Goal: Task Accomplishment & Management: Manage account settings

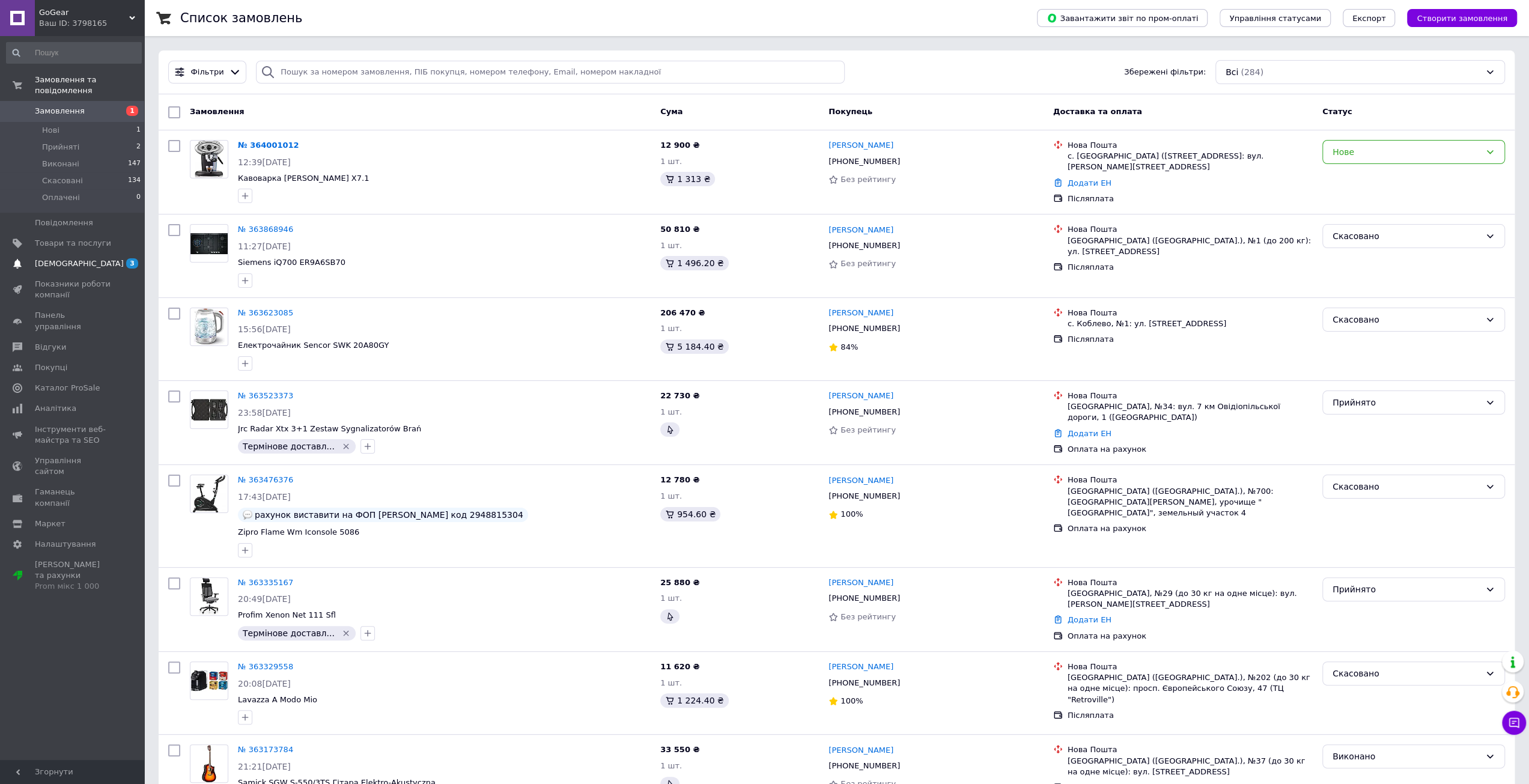
click at [81, 259] on span "[DEMOGRAPHIC_DATA]" at bounding box center [73, 264] width 76 height 11
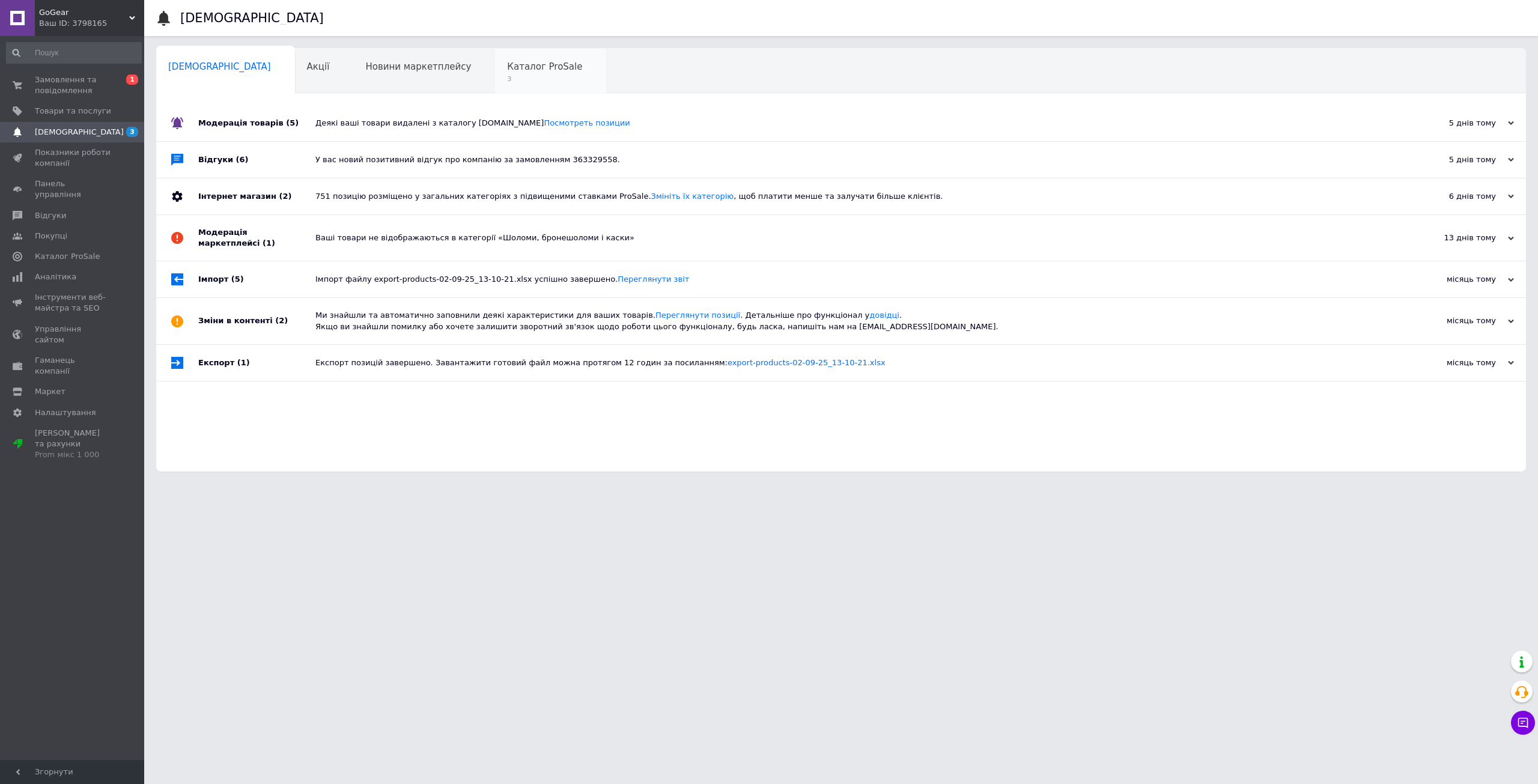
click at [507, 81] on span "3" at bounding box center [544, 79] width 75 height 9
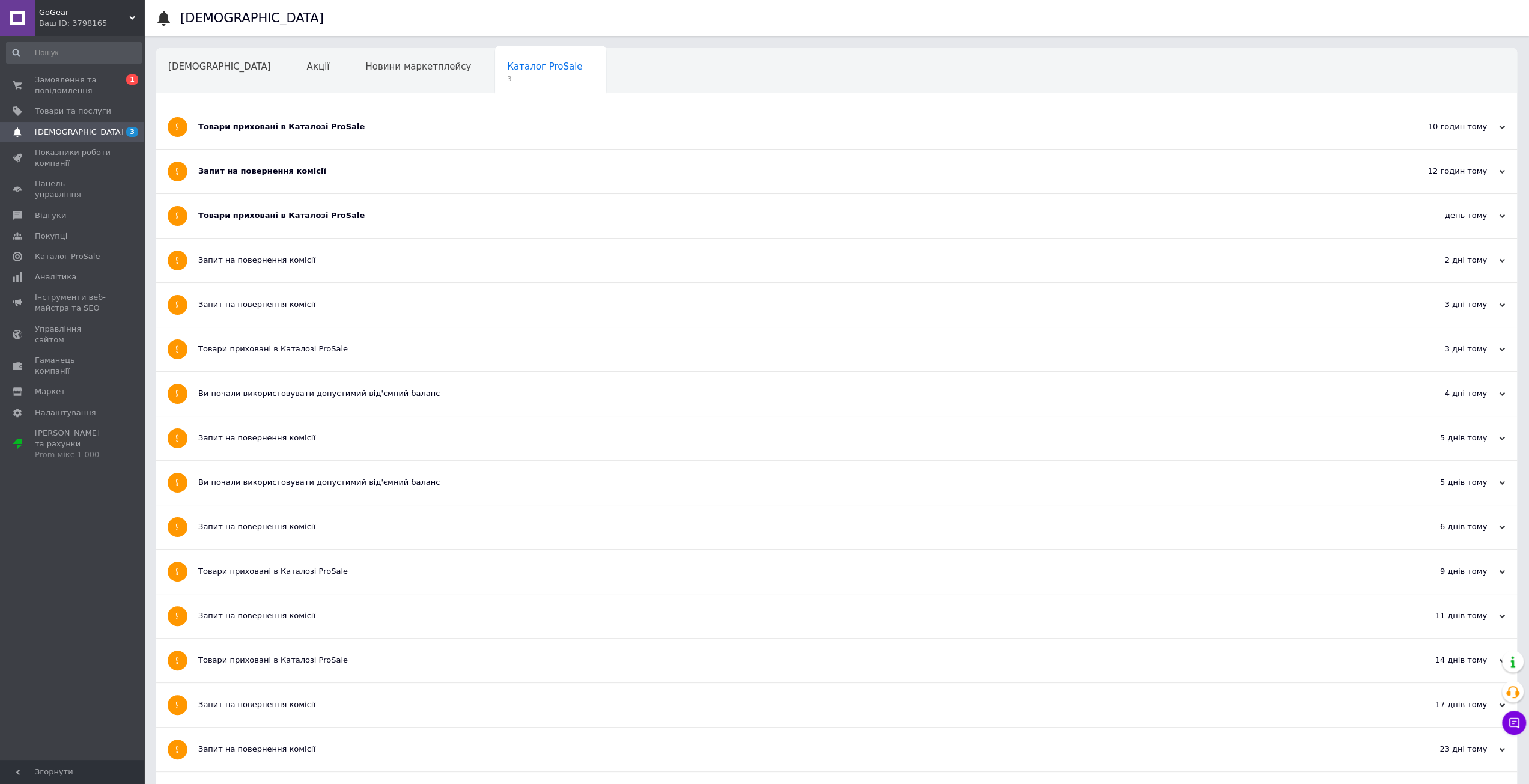
click at [256, 202] on div "Товари приховані в Каталозі ProSale" at bounding box center [791, 216] width 1186 height 44
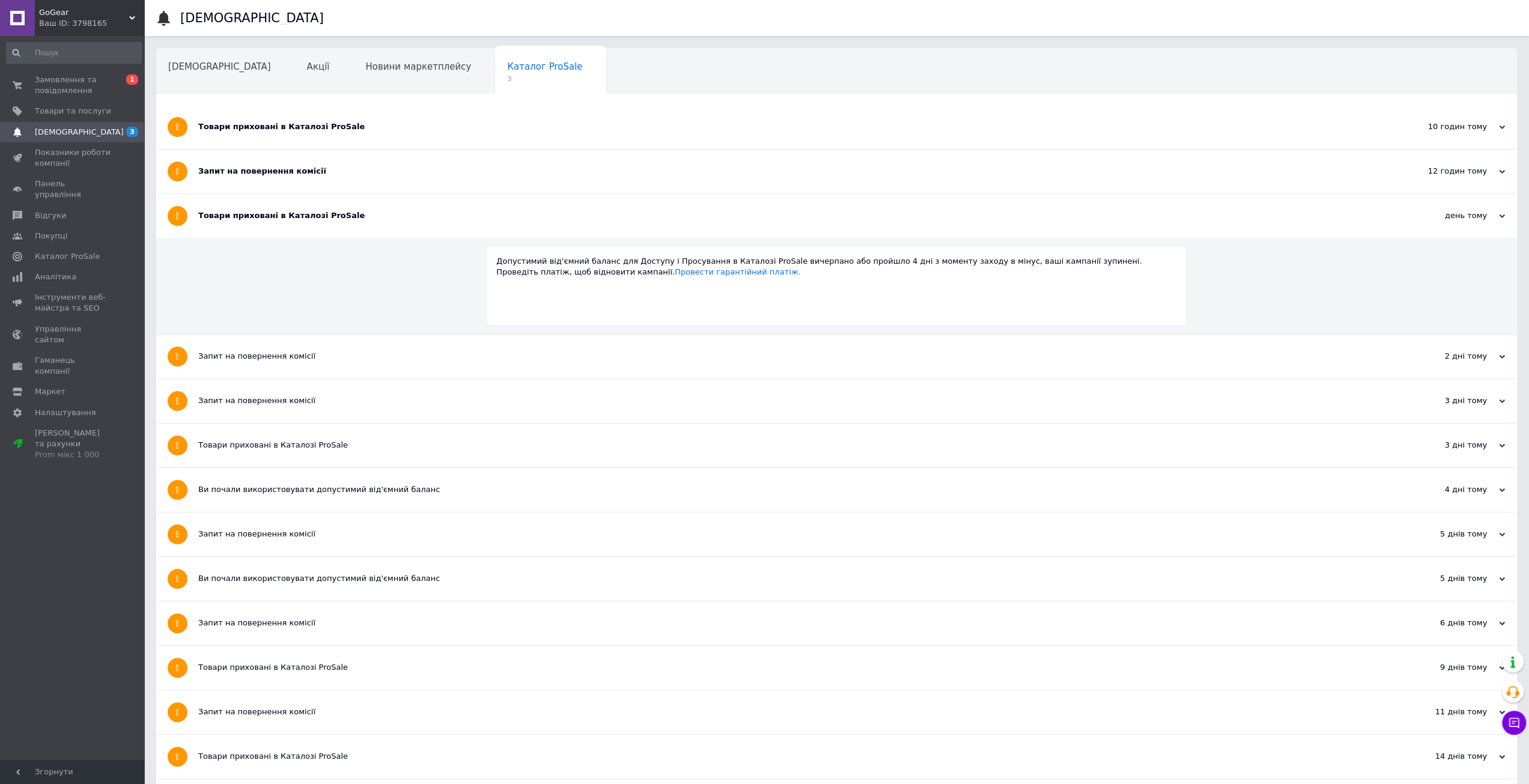
click at [257, 170] on div "Запит на повернення комісії" at bounding box center [791, 171] width 1186 height 11
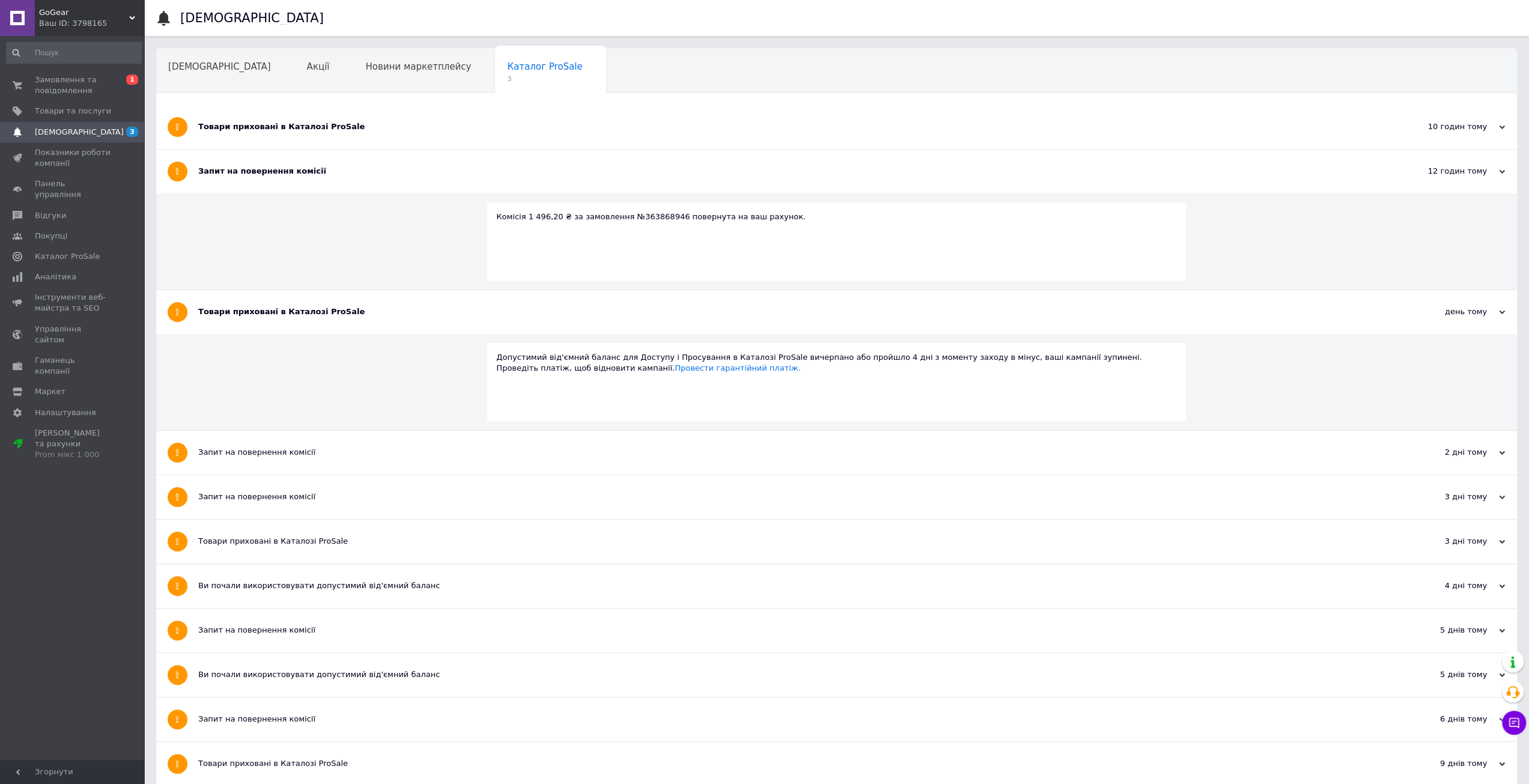
click at [265, 131] on div "Товари приховані в Каталозі ProSale" at bounding box center [791, 127] width 1186 height 11
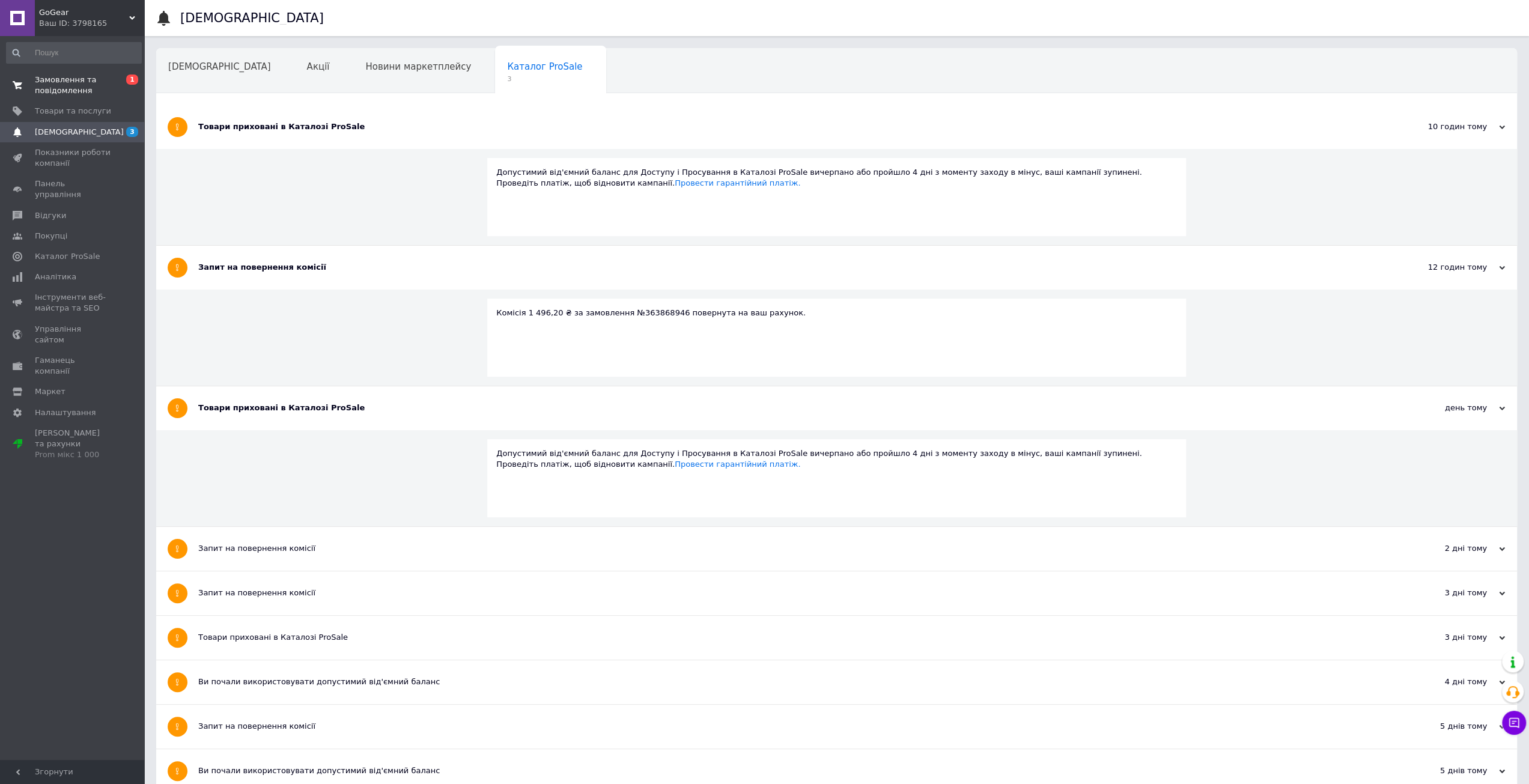
click at [63, 90] on span "Замовлення та повідомлення" at bounding box center [73, 85] width 76 height 21
